Goal: Task Accomplishment & Management: Use online tool/utility

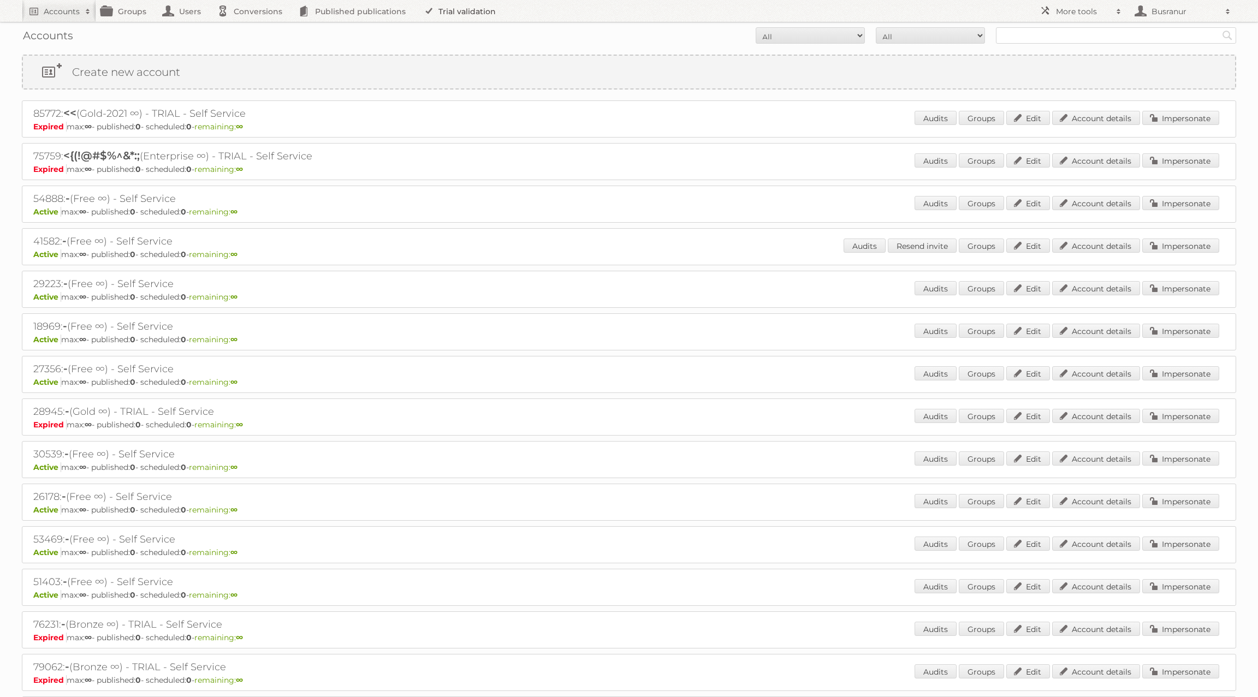
click at [474, 11] on link "Trial validation" at bounding box center [462, 11] width 90 height 22
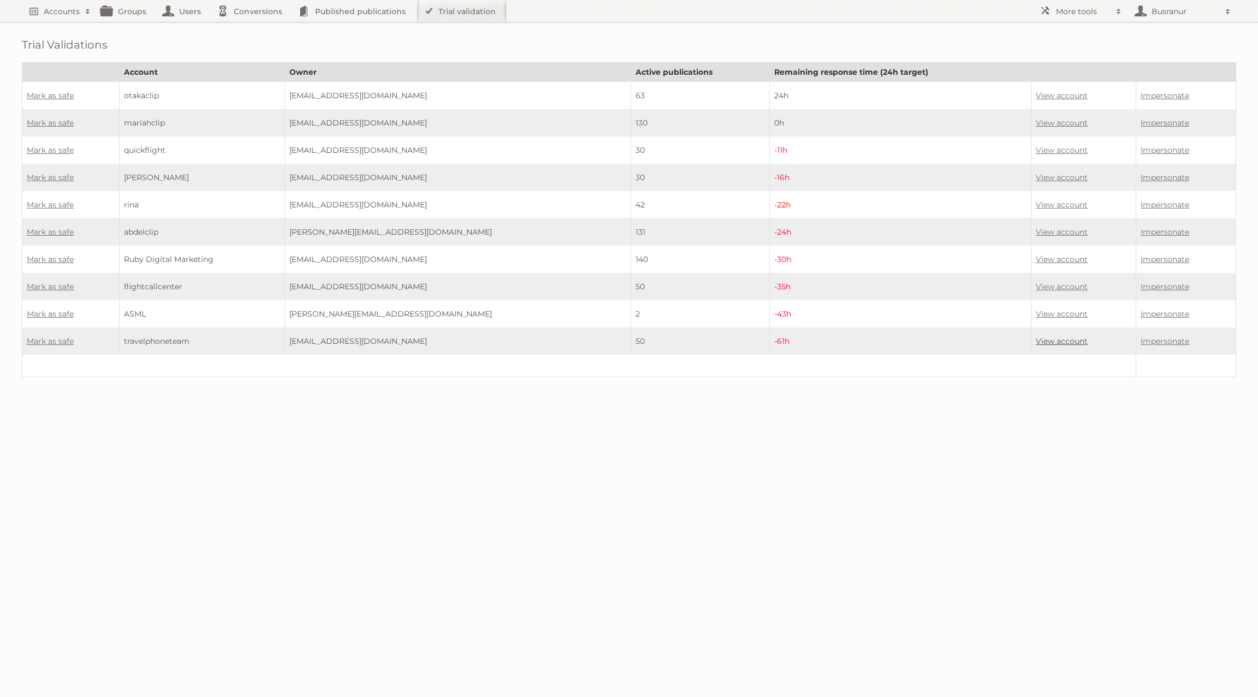
click at [1057, 336] on link "View account" at bounding box center [1062, 341] width 52 height 10
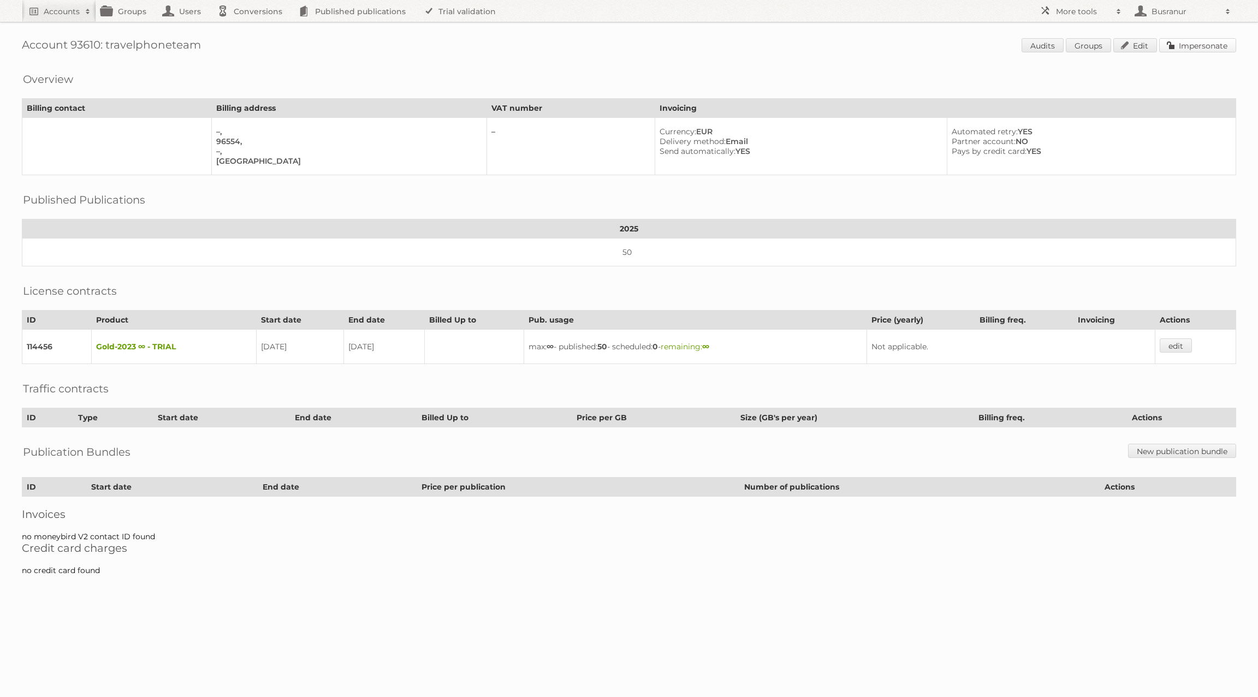
click at [1214, 43] on link "Impersonate" at bounding box center [1197, 45] width 77 height 14
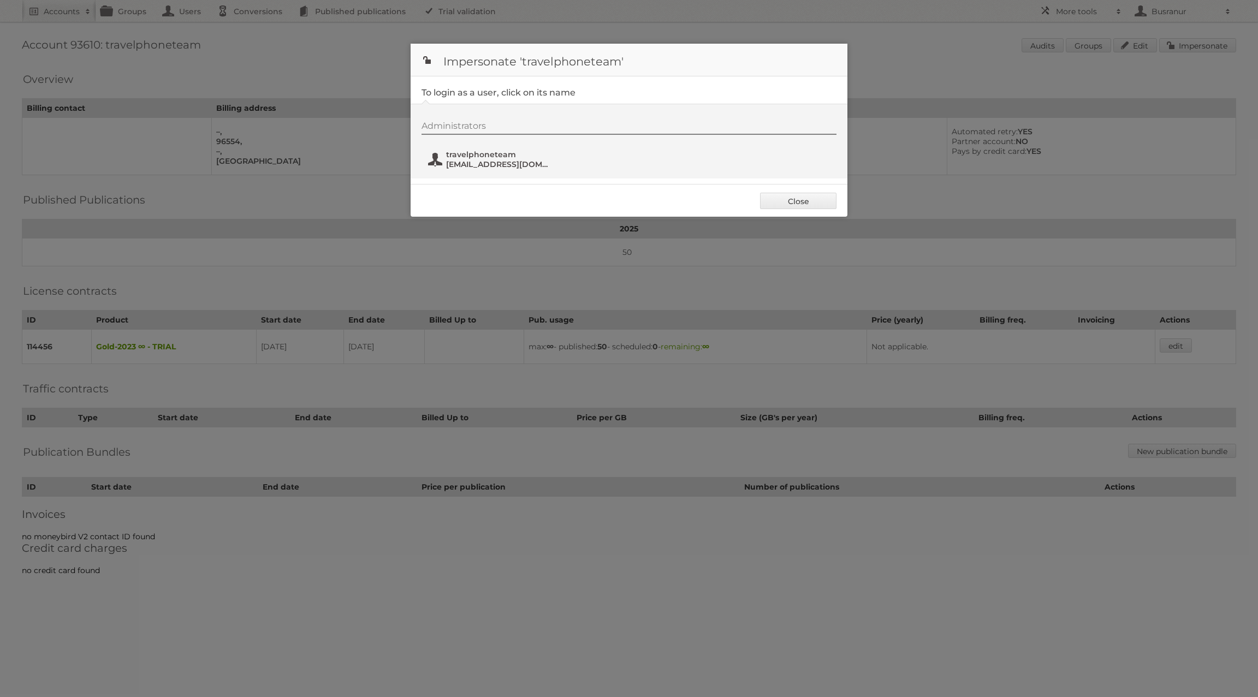
click at [506, 150] on span "travelphoneteam" at bounding box center [499, 155] width 106 height 10
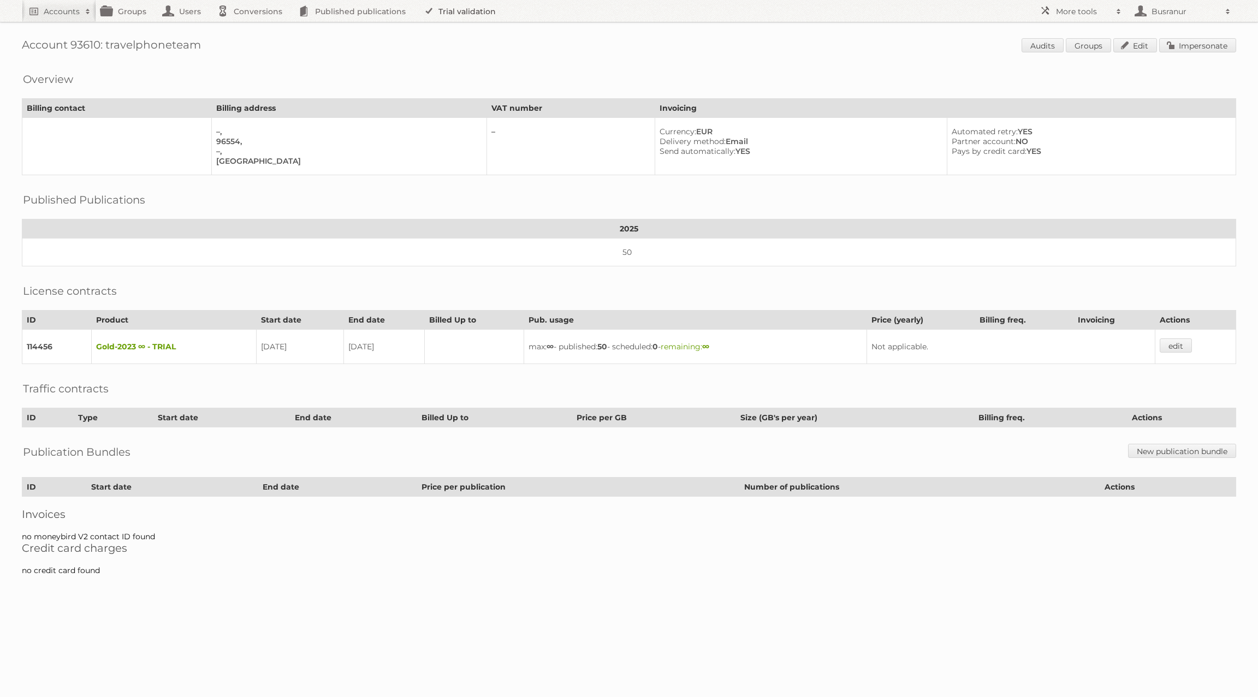
click at [450, 5] on link "Trial validation" at bounding box center [462, 11] width 90 height 22
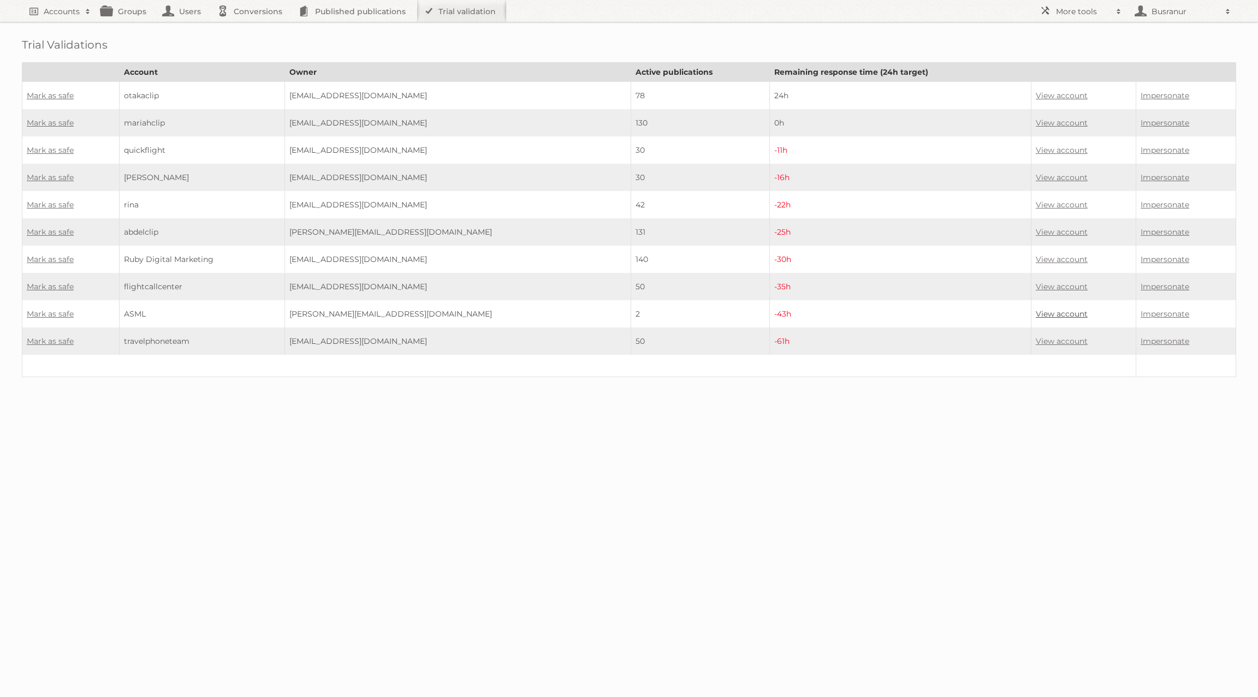
click at [1046, 309] on link "View account" at bounding box center [1062, 314] width 52 height 10
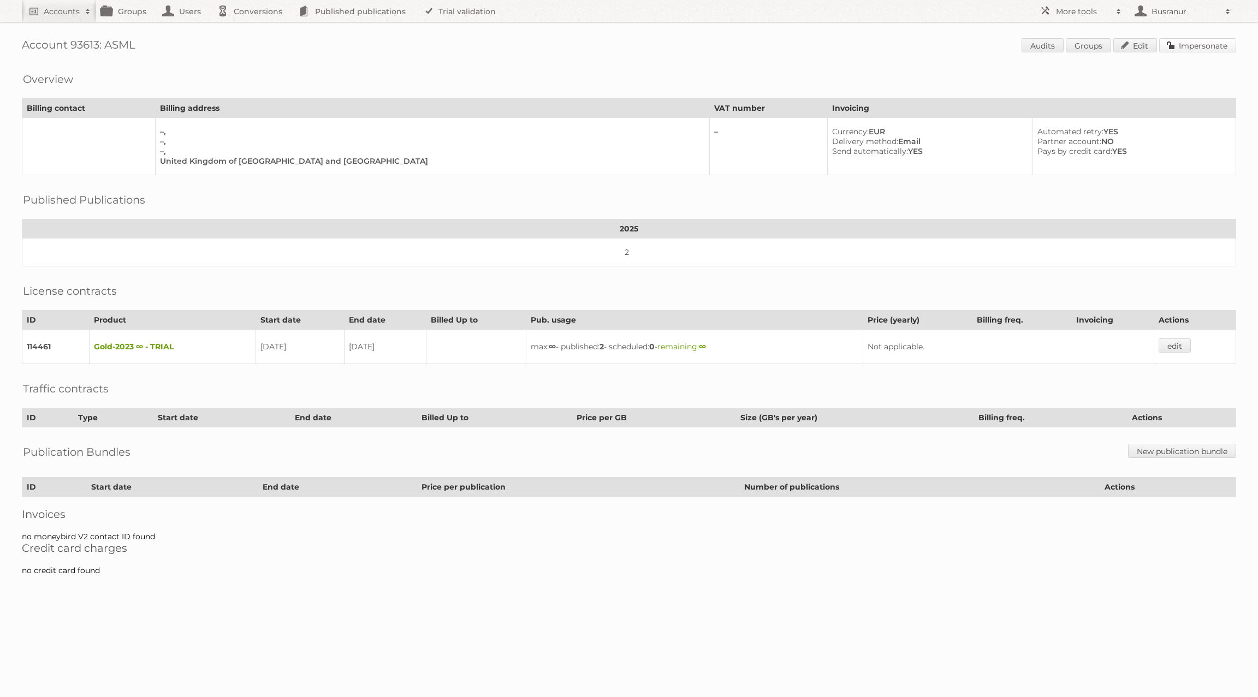
click at [1201, 44] on link "Impersonate" at bounding box center [1197, 45] width 77 height 14
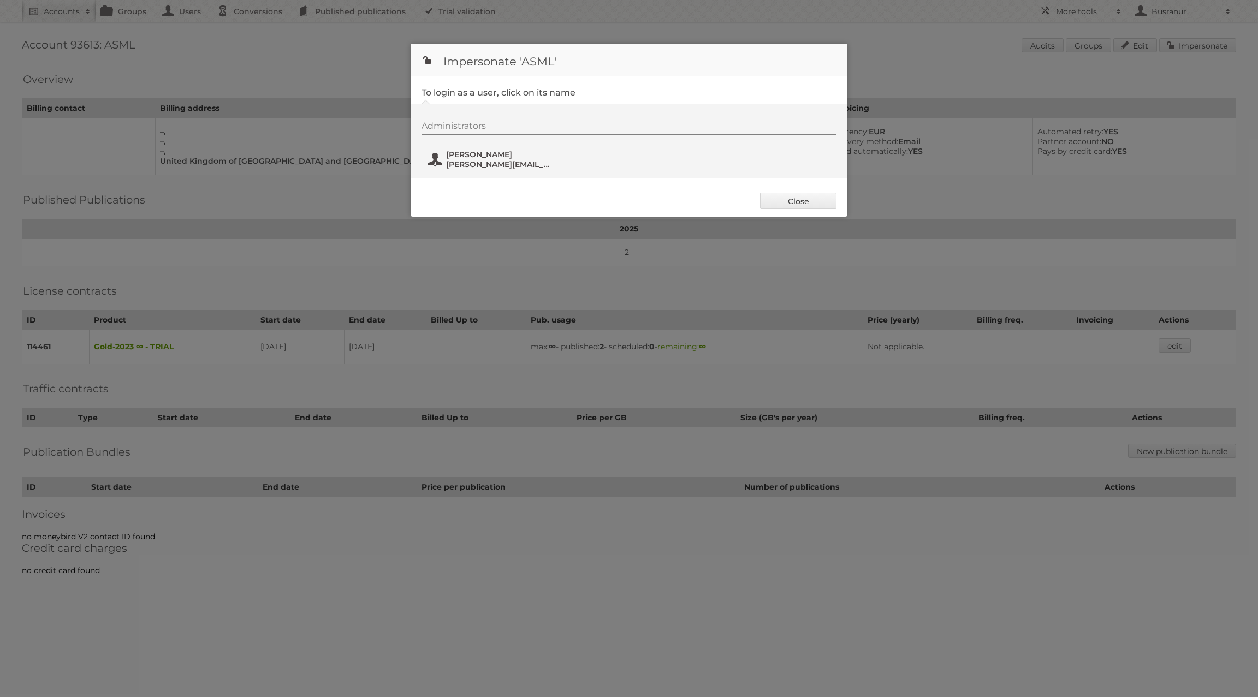
click at [466, 158] on span "Tom Dilloway" at bounding box center [499, 155] width 106 height 10
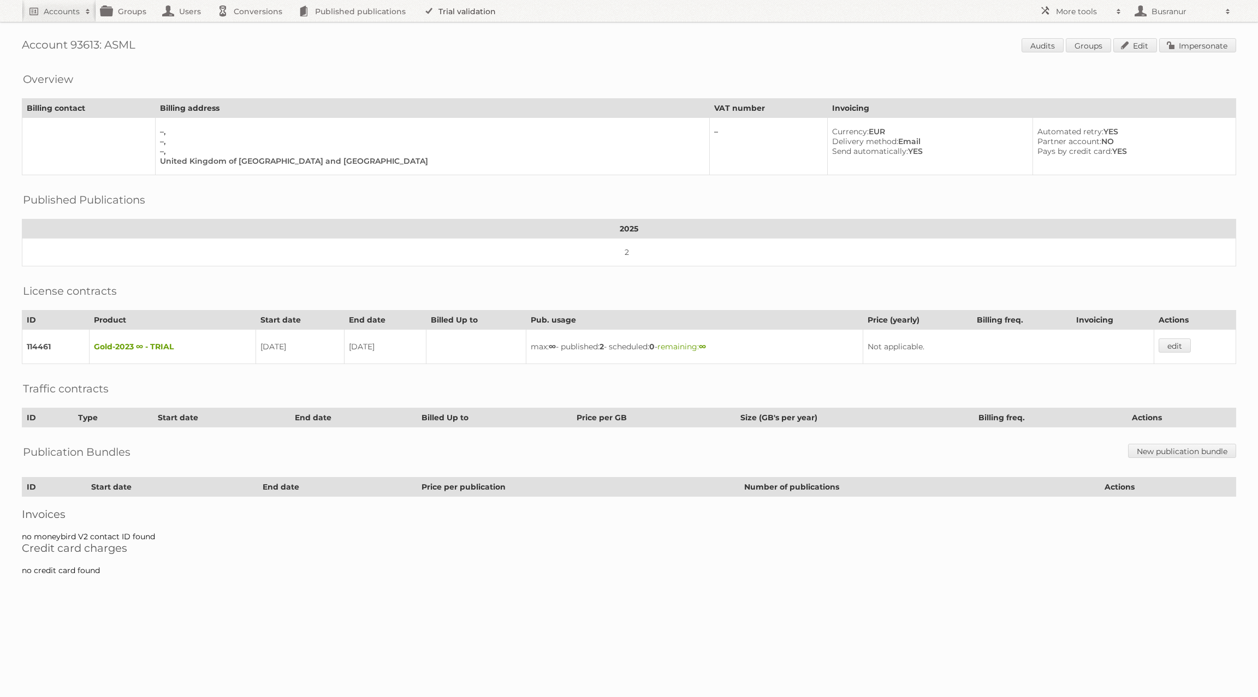
click at [457, 11] on link "Trial validation" at bounding box center [462, 11] width 90 height 22
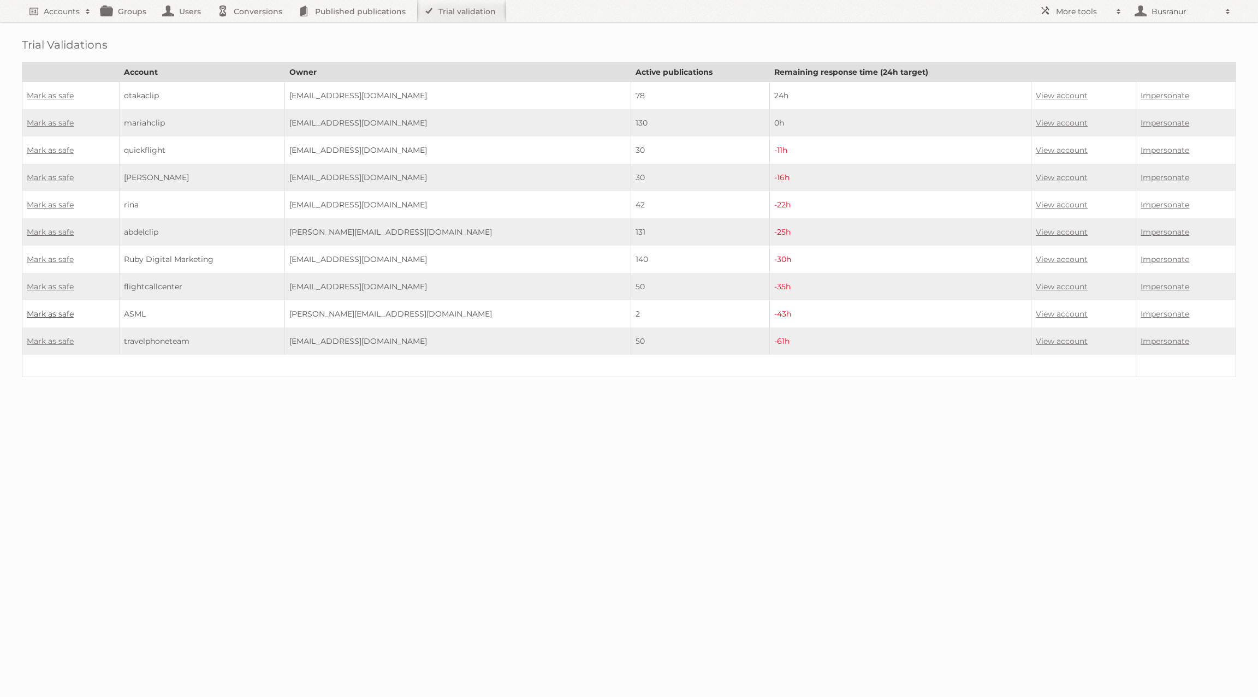
click at [61, 309] on link "Mark as safe" at bounding box center [50, 314] width 47 height 10
